Goal: Task Accomplishment & Management: Manage account settings

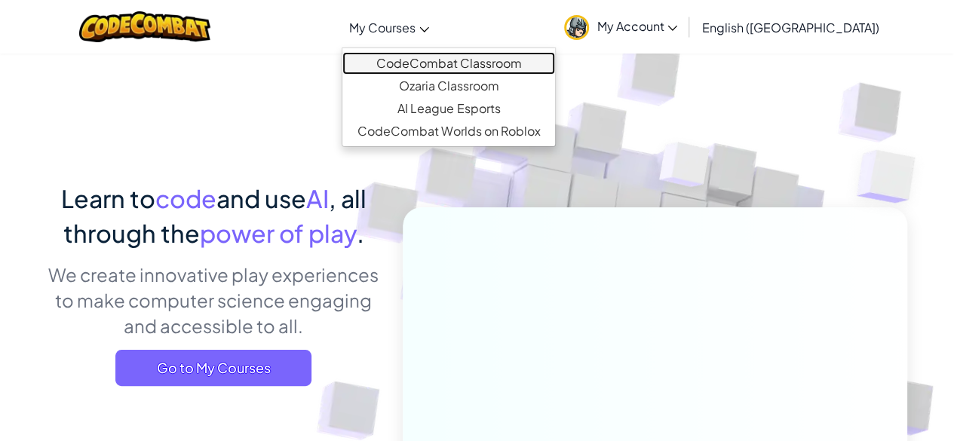
click at [466, 61] on link "CodeCombat Classroom" at bounding box center [448, 63] width 213 height 23
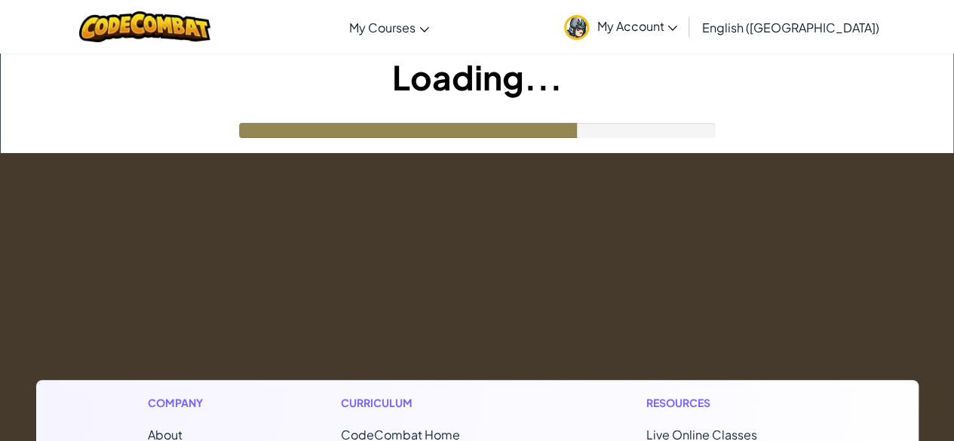
click at [677, 20] on span "My Account" at bounding box center [636, 26] width 81 height 16
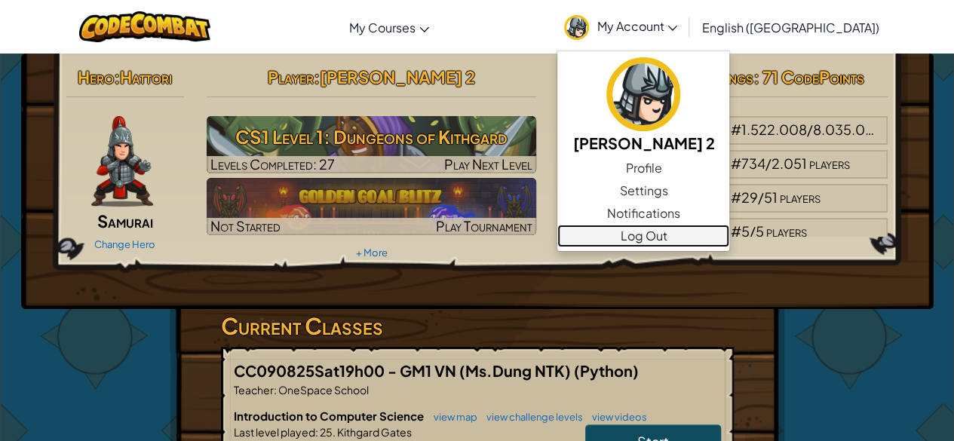
click at [707, 236] on link "Log Out" at bounding box center [643, 236] width 172 height 23
